Goal: Task Accomplishment & Management: Complete application form

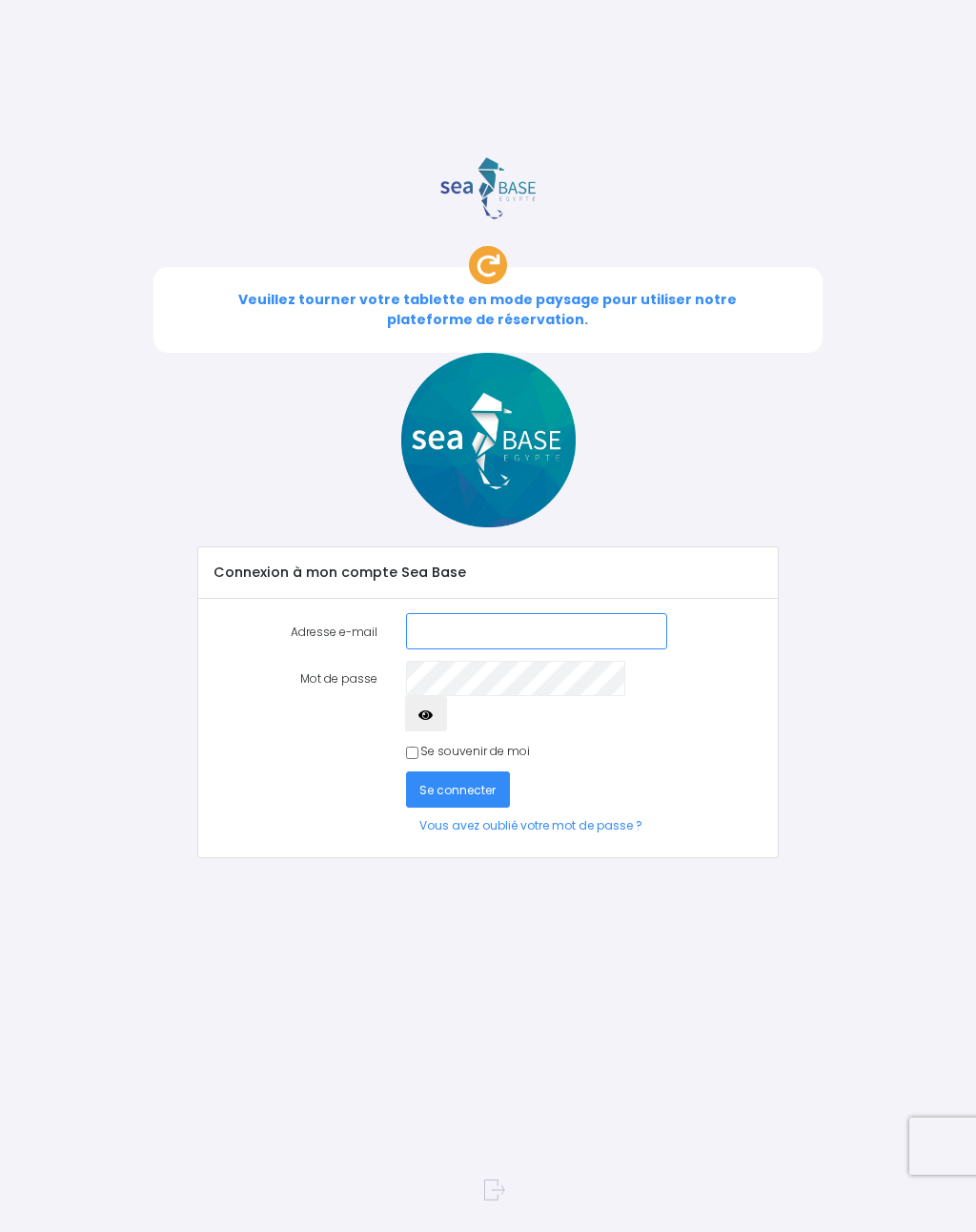
type input "[PERSON_NAME][EMAIL_ADDRESS][PERSON_NAME][DOMAIN_NAME]"
click at [488, 782] on span "Se connecter" at bounding box center [457, 790] width 77 height 16
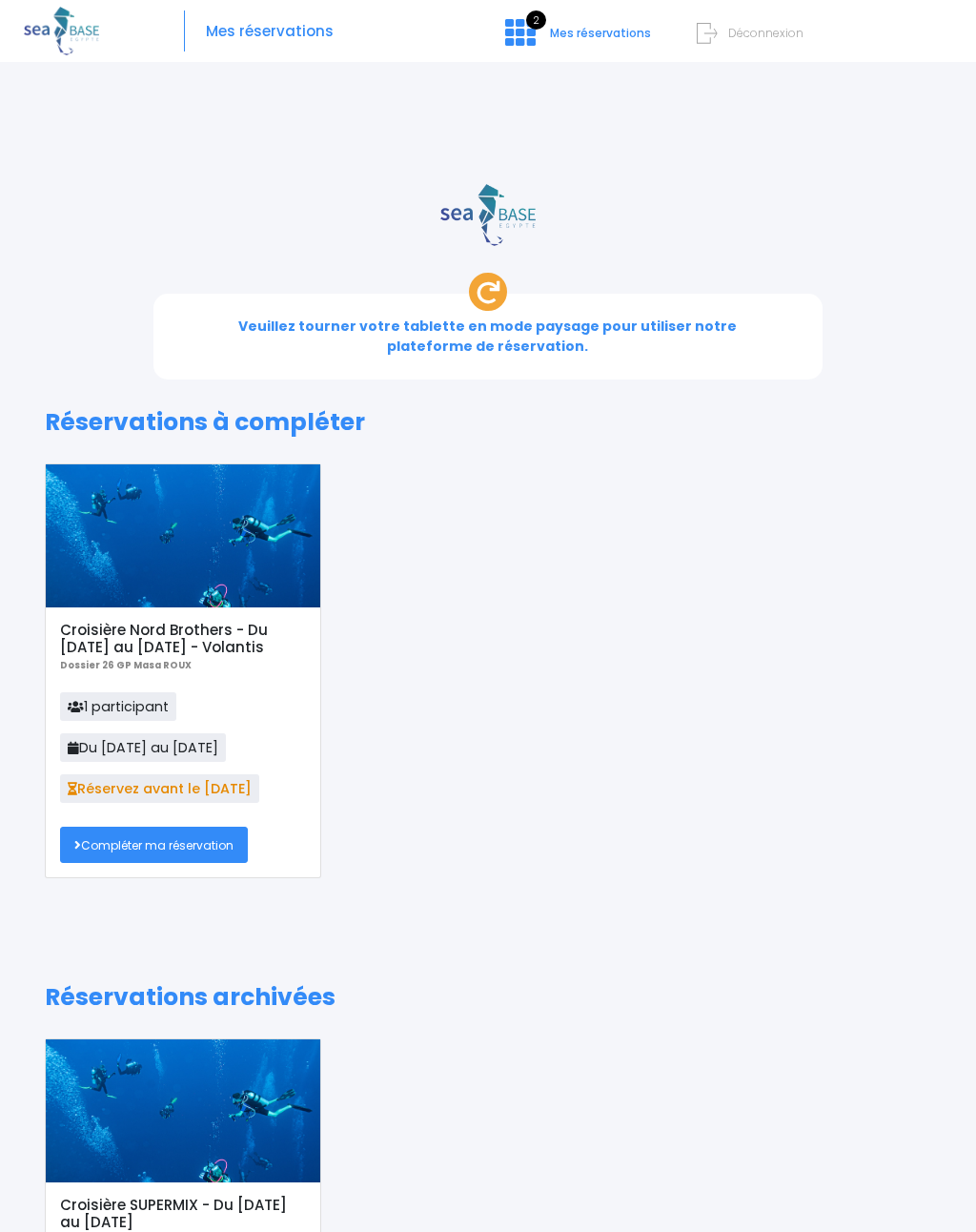
click at [200, 841] on link "Compléter ma réservation" at bounding box center [153, 844] width 188 height 35
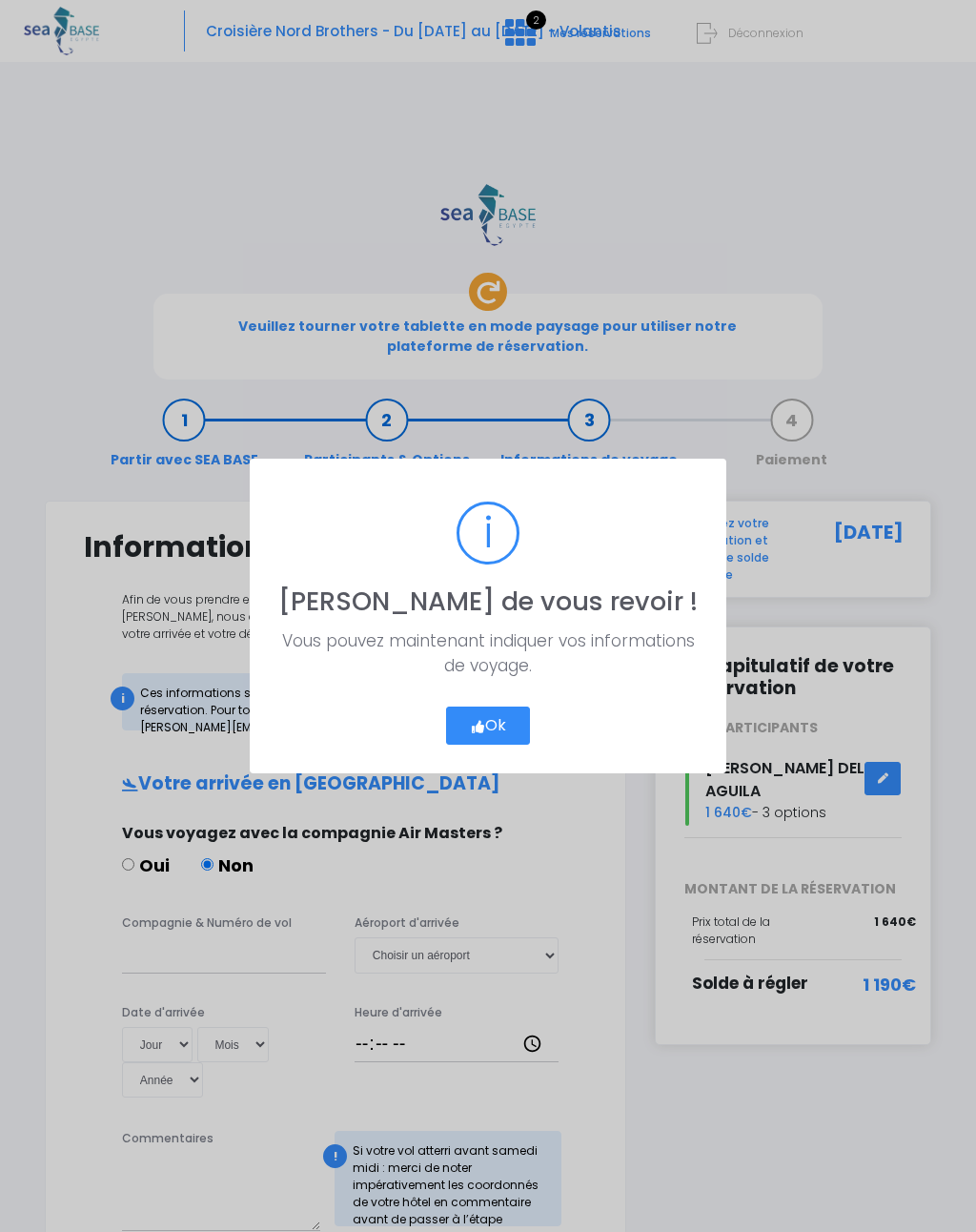
click at [518, 724] on button "Ok" at bounding box center [488, 725] width 84 height 38
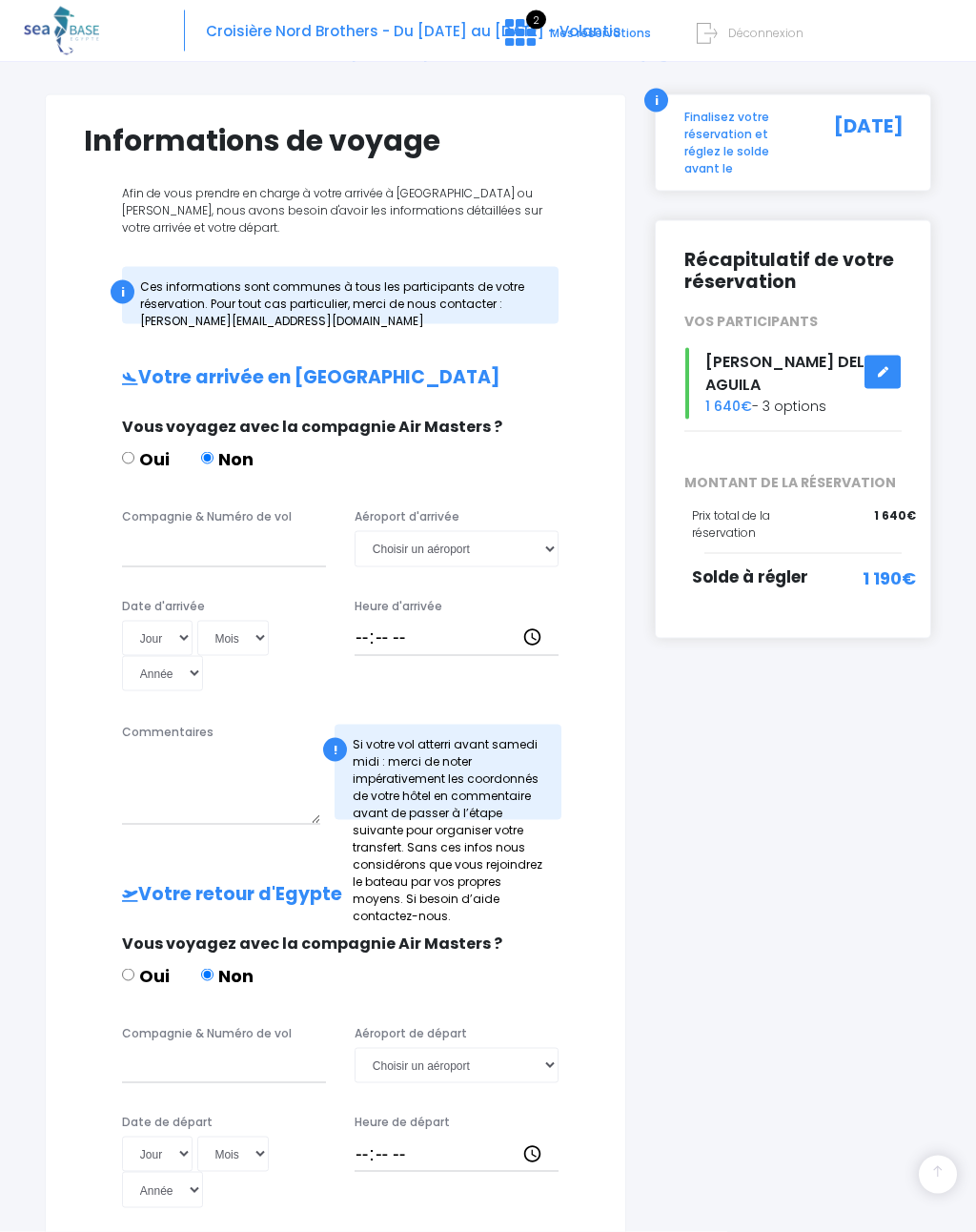
scroll to position [407, 0]
click at [817, 372] on div "Erick DEL AGUILA 1 640€ - 3 options" at bounding box center [793, 383] width 246 height 72
click at [895, 363] on link at bounding box center [883, 372] width 36 height 34
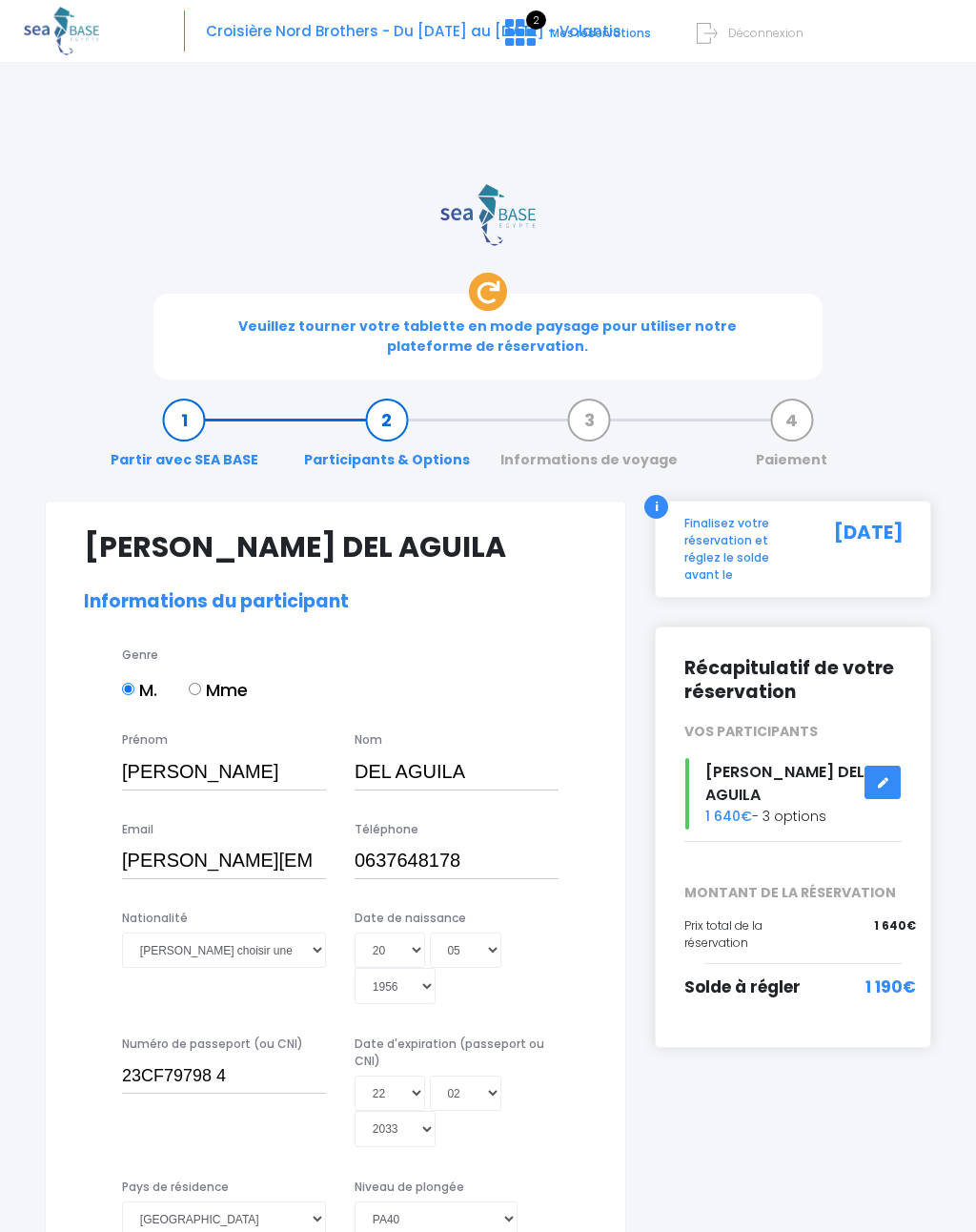
select select "PA40"
select select "L"
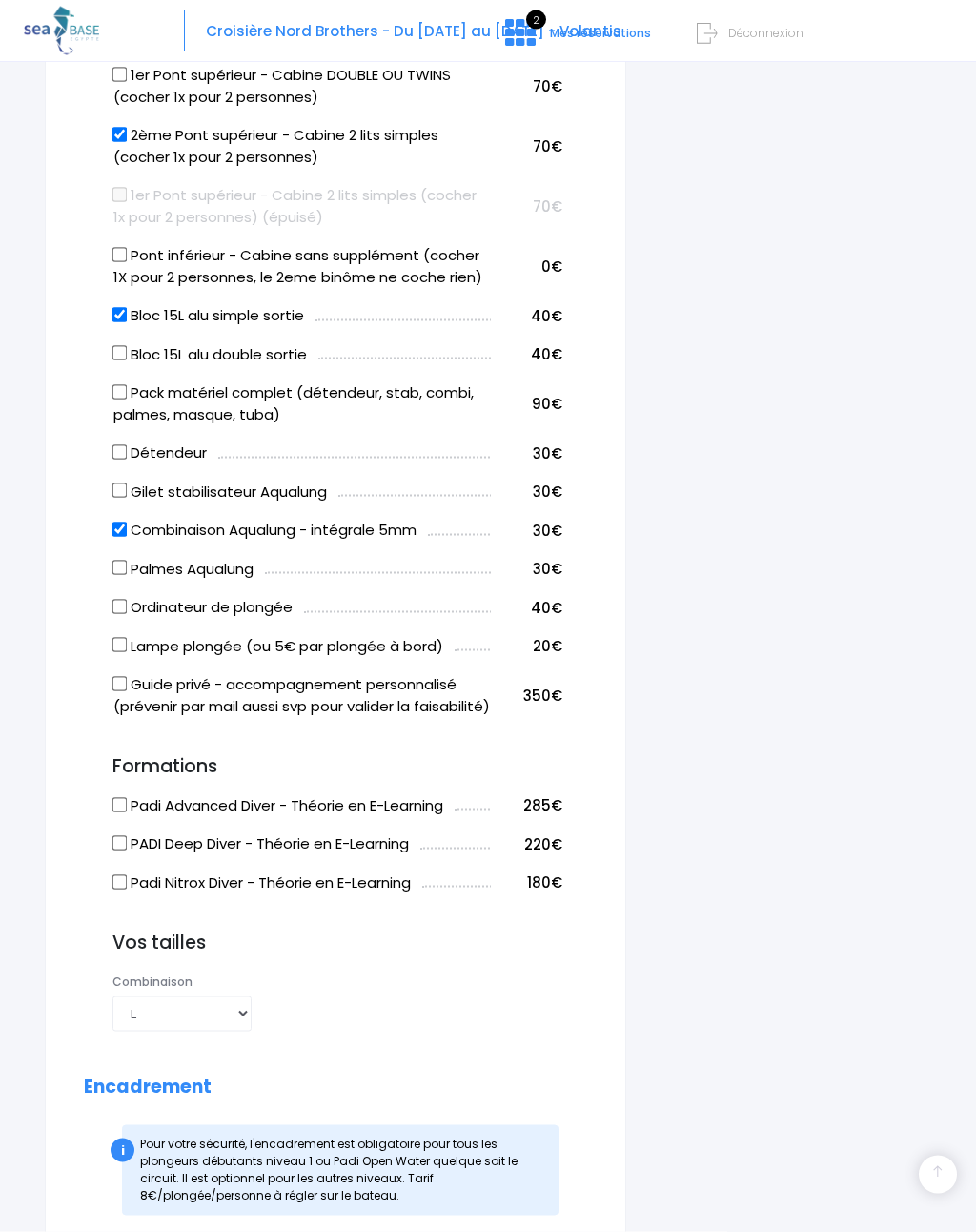
scroll to position [1482, 0]
click at [399, 519] on label "Combinaison Aqualung - intégrale 5mm" at bounding box center [264, 530] width 303 height 22
click at [128, 522] on input "Combinaison Aqualung - intégrale 5mm" at bounding box center [119, 529] width 15 height 15
checkbox input "false"
select select
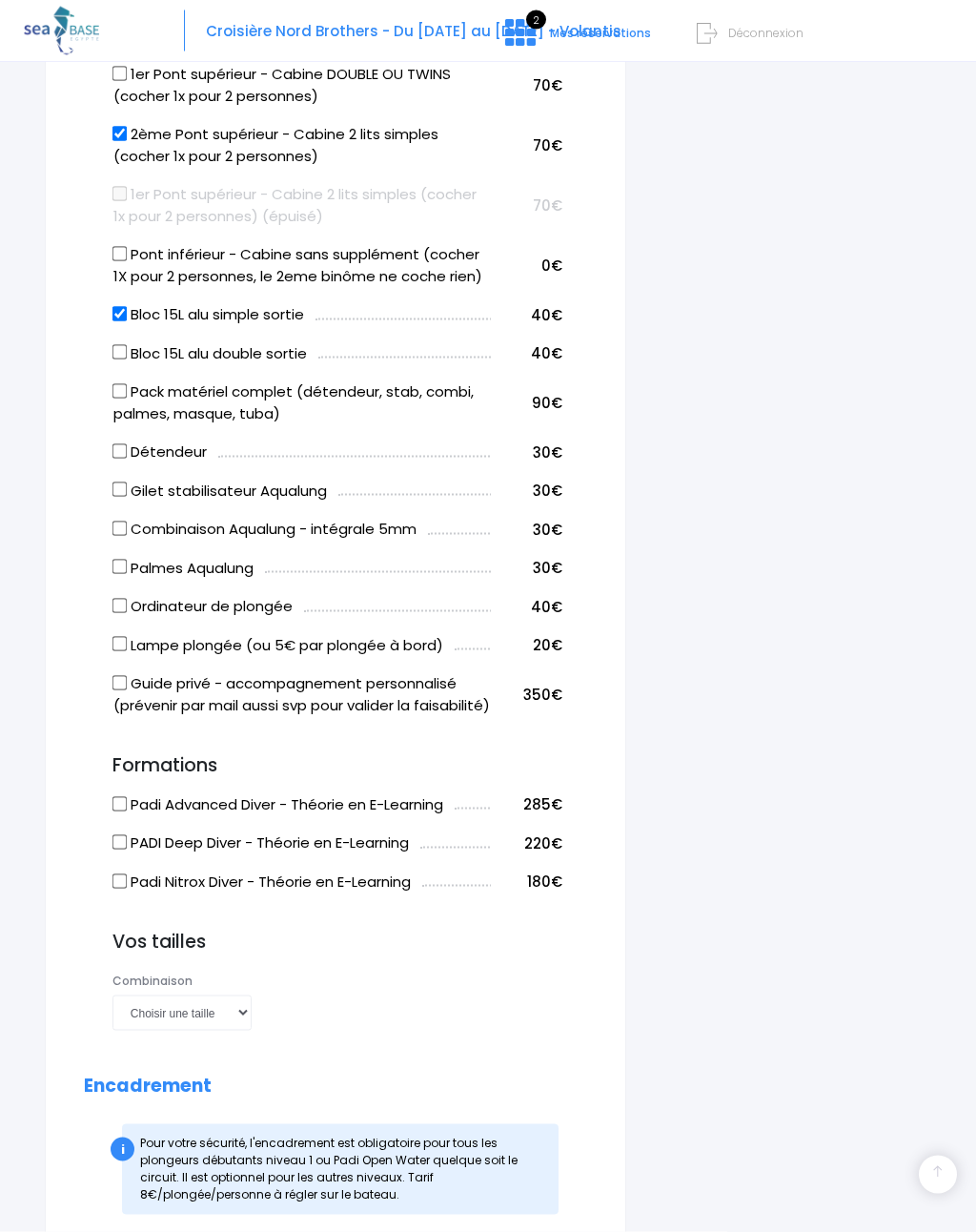
scroll to position [1483, 0]
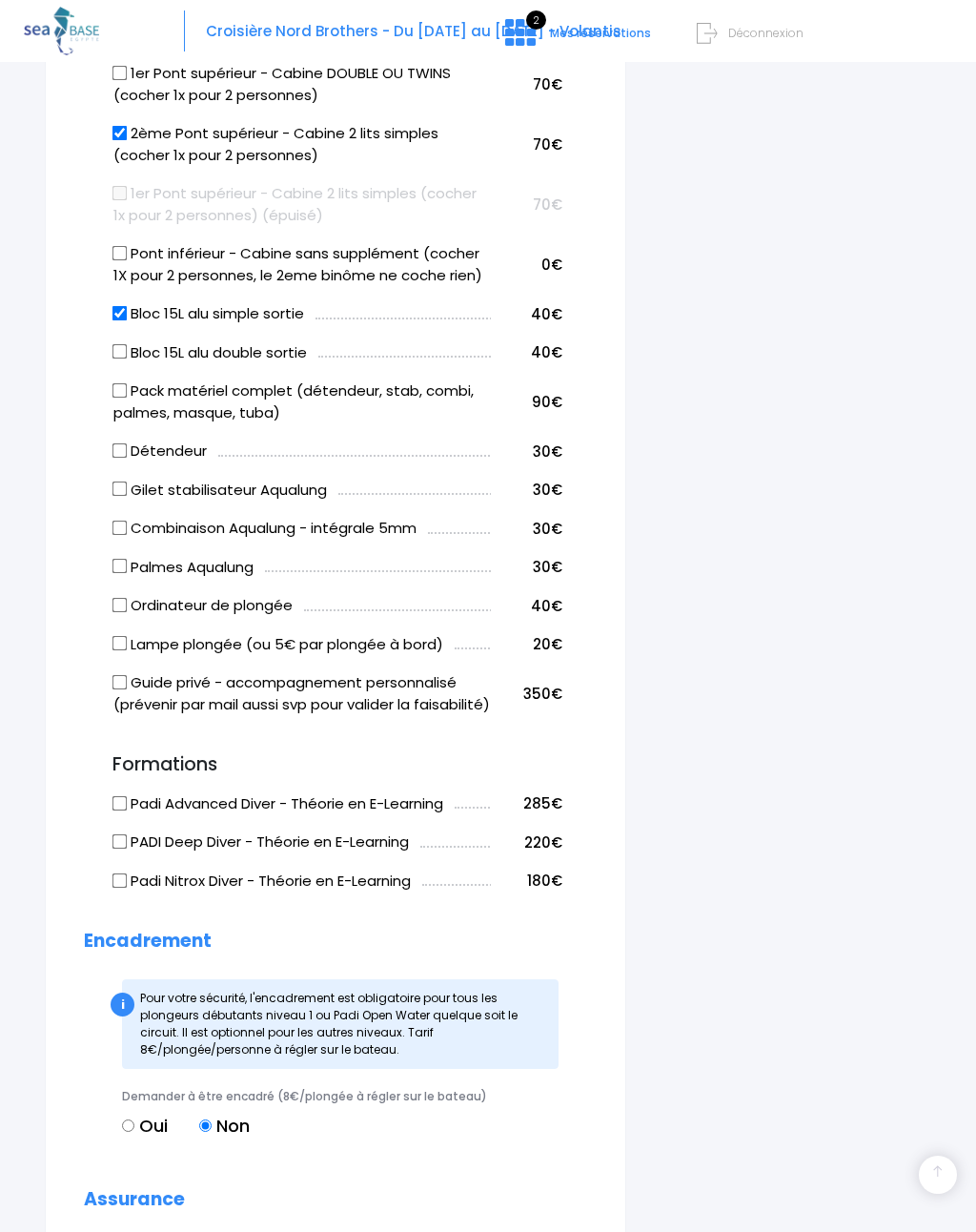
click at [117, 521] on input "Combinaison Aqualung - intégrale 5mm" at bounding box center [119, 528] width 15 height 15
checkbox input "true"
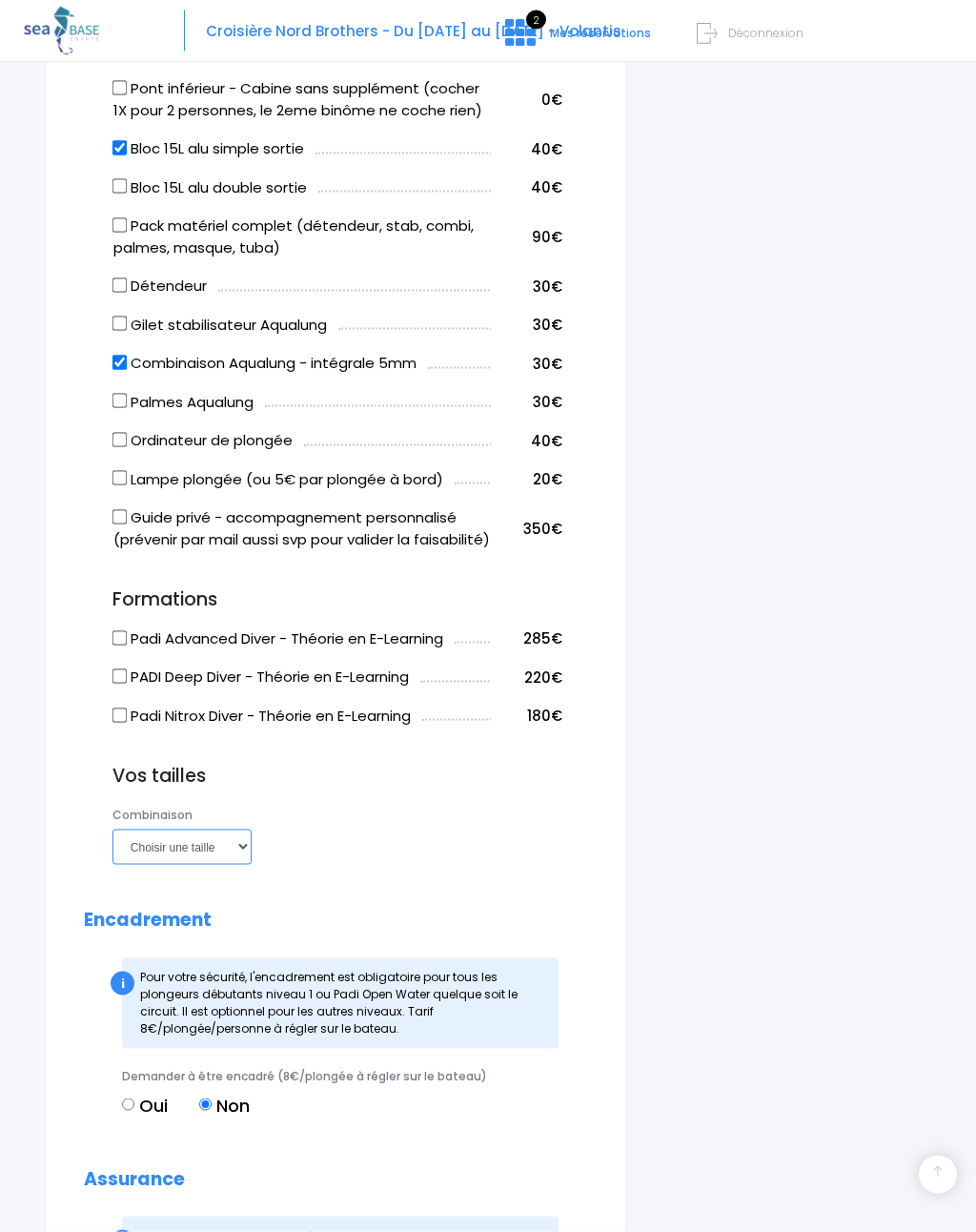
click at [243, 830] on select "Choisir une taille XS S M ML L XL XXL" at bounding box center [182, 847] width 139 height 35
select select "L"
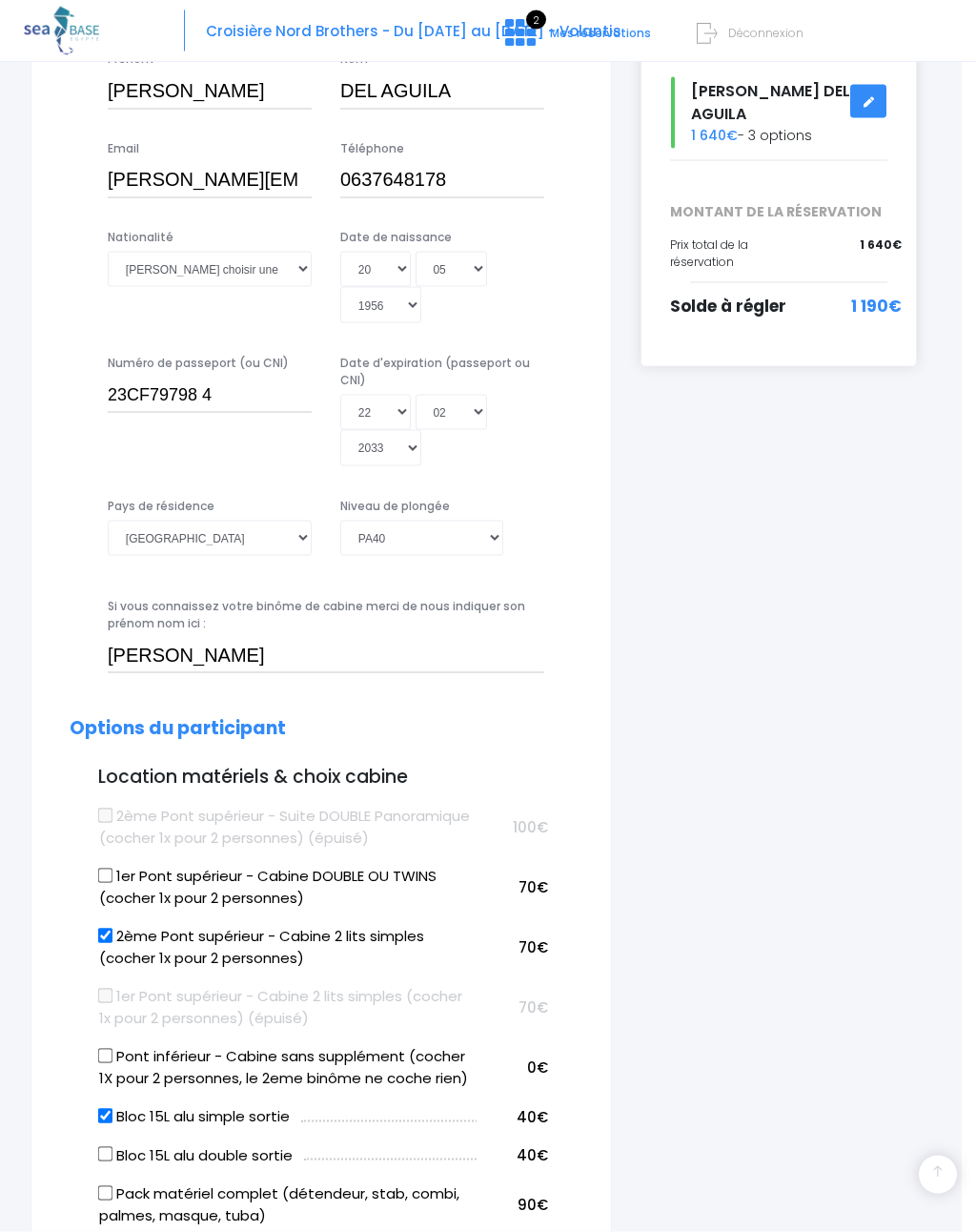
scroll to position [682, 14]
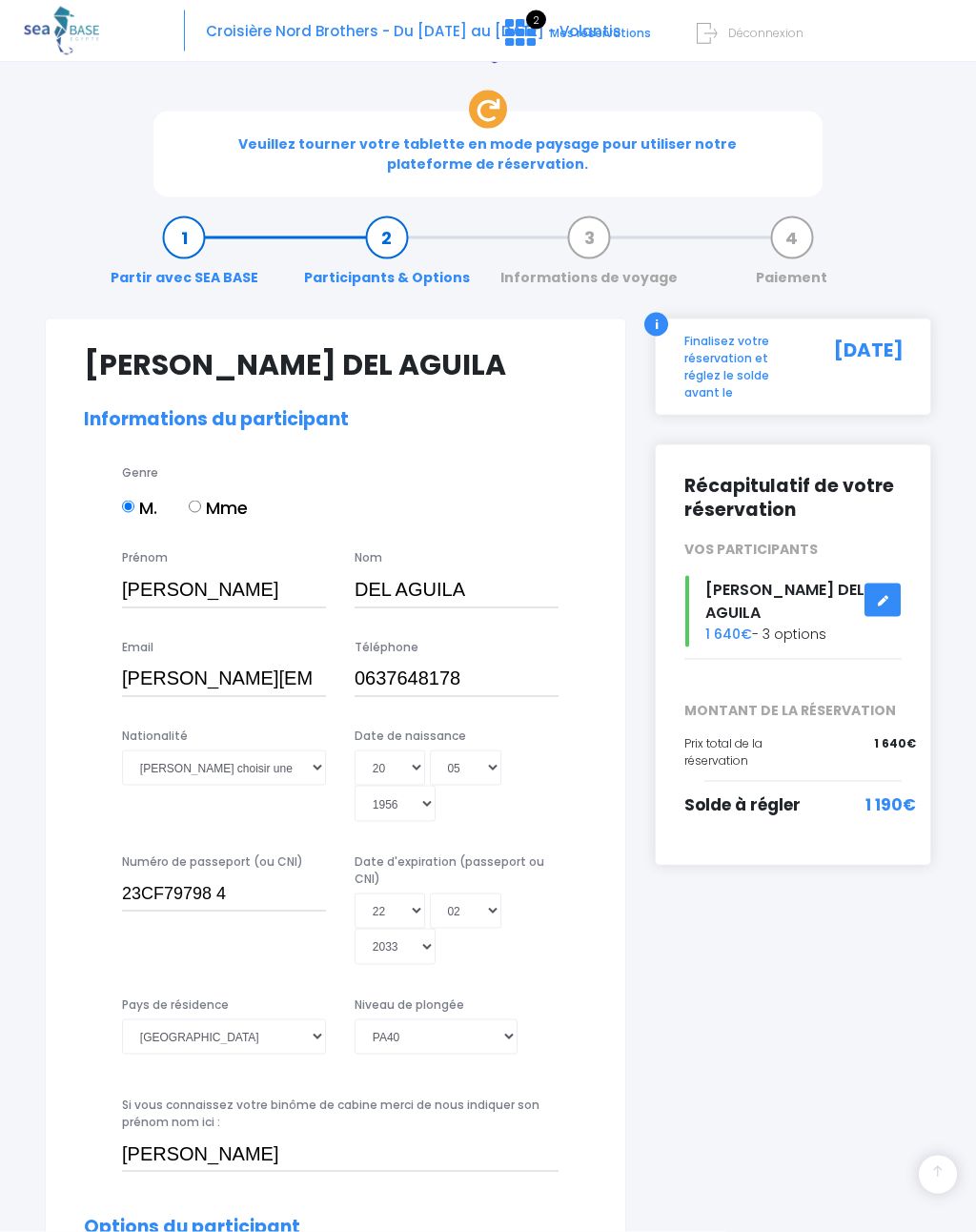
scroll to position [0, 0]
